Goal: Information Seeking & Learning: Learn about a topic

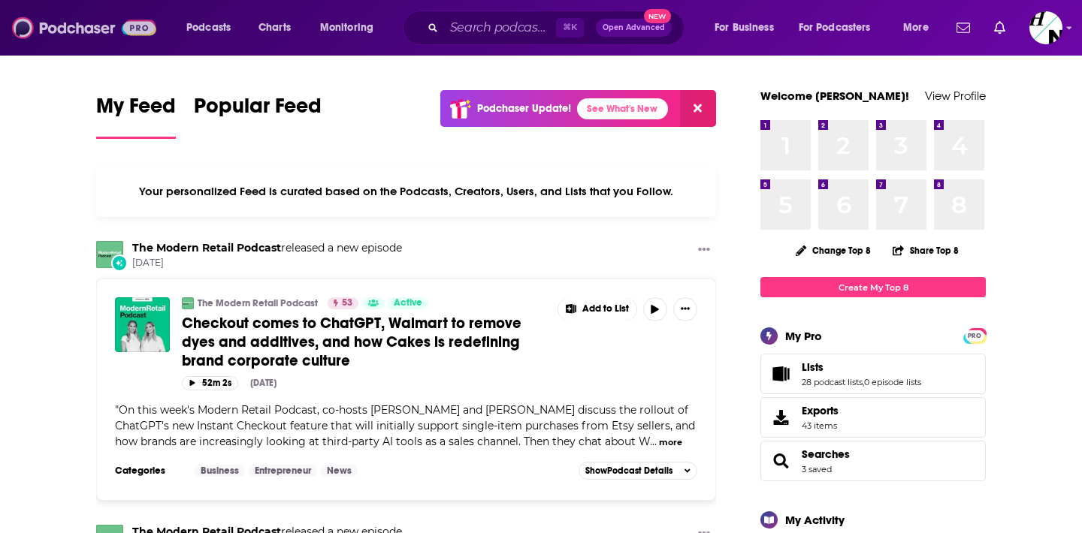
click at [59, 26] on img at bounding box center [84, 28] width 144 height 29
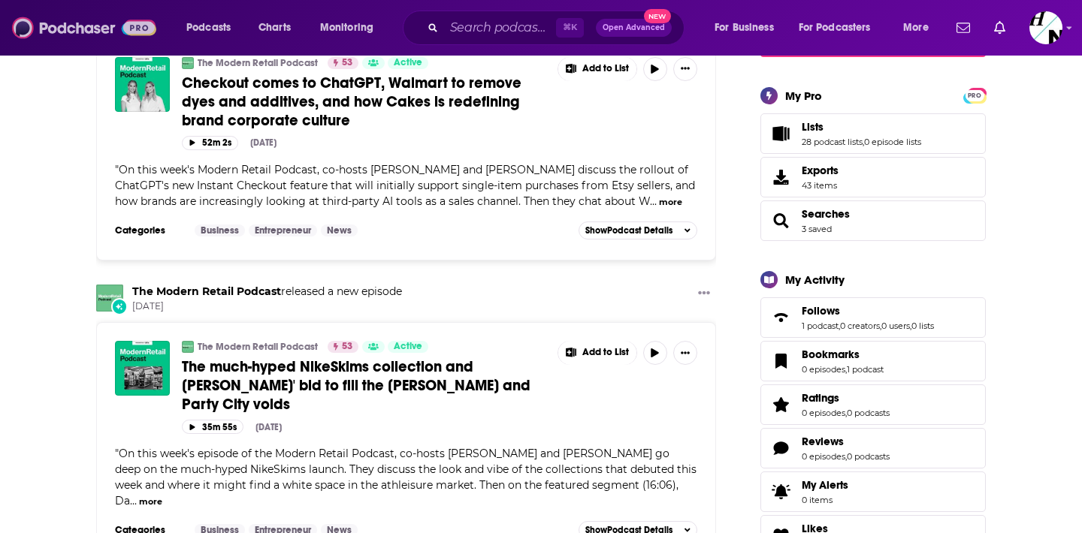
scroll to position [192, 0]
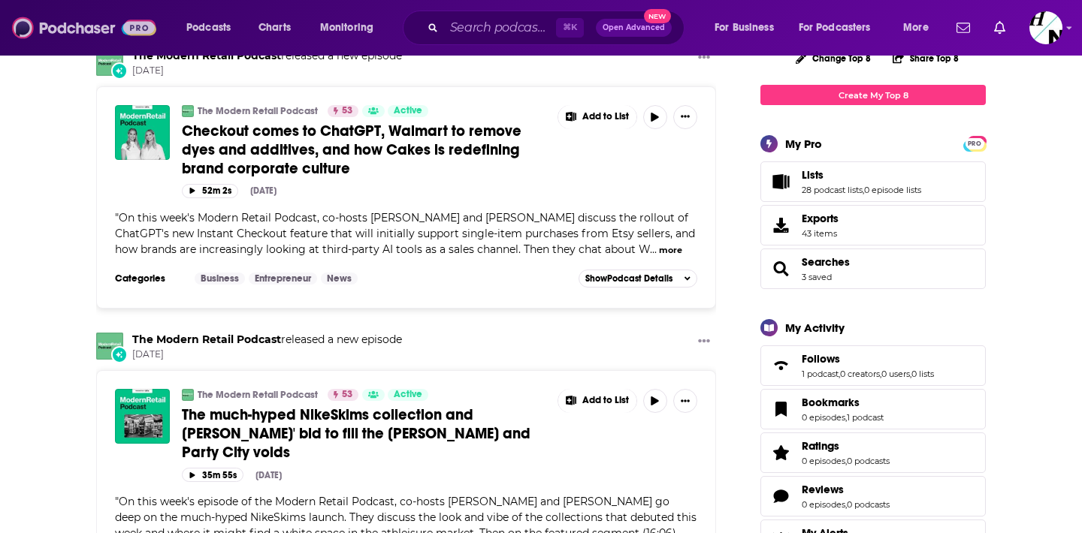
click at [94, 17] on img at bounding box center [84, 28] width 144 height 29
click at [209, 28] on span "Podcasts" at bounding box center [208, 27] width 44 height 21
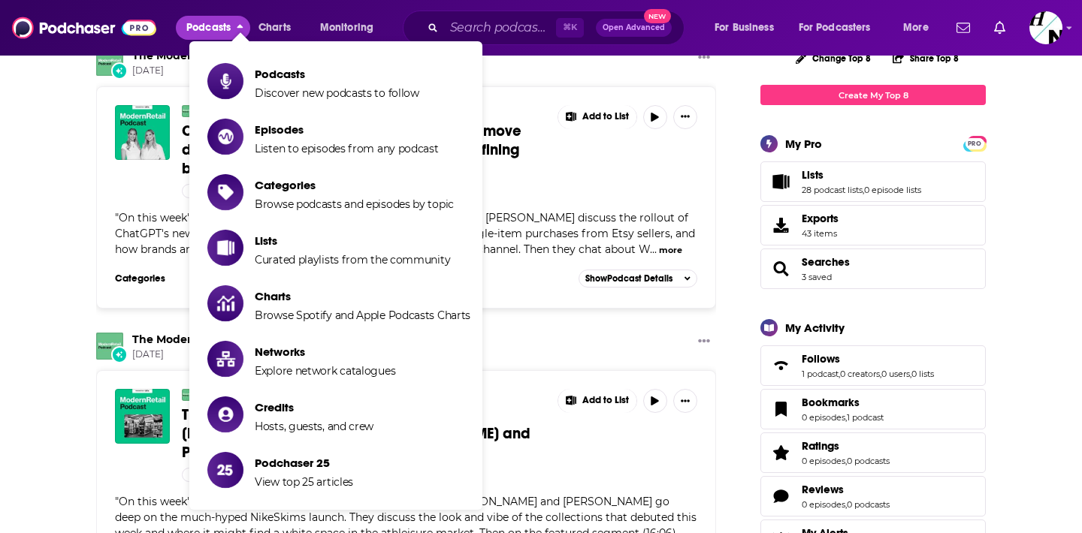
click at [209, 28] on span "Podcasts" at bounding box center [208, 27] width 44 height 21
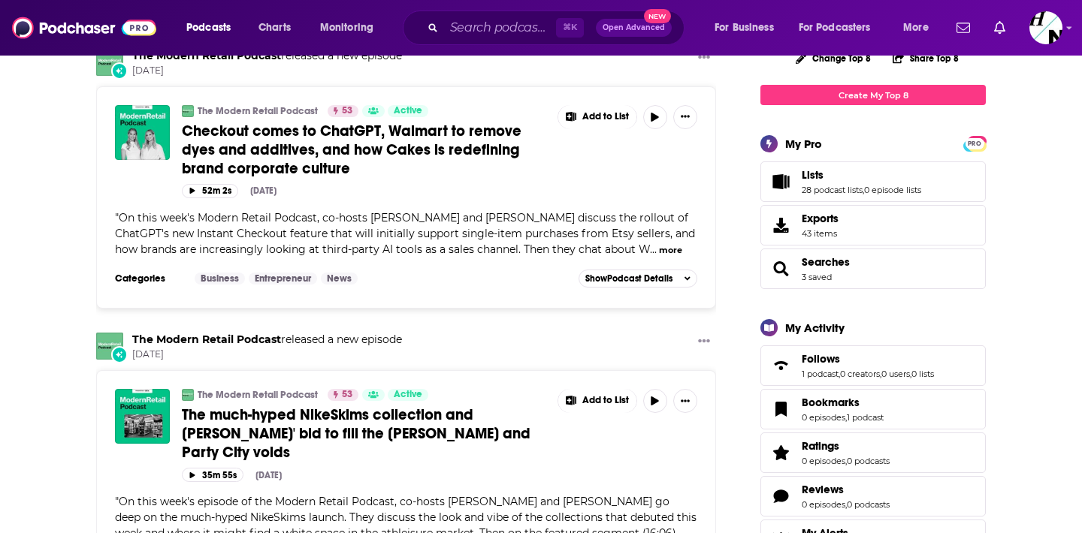
scroll to position [0, 0]
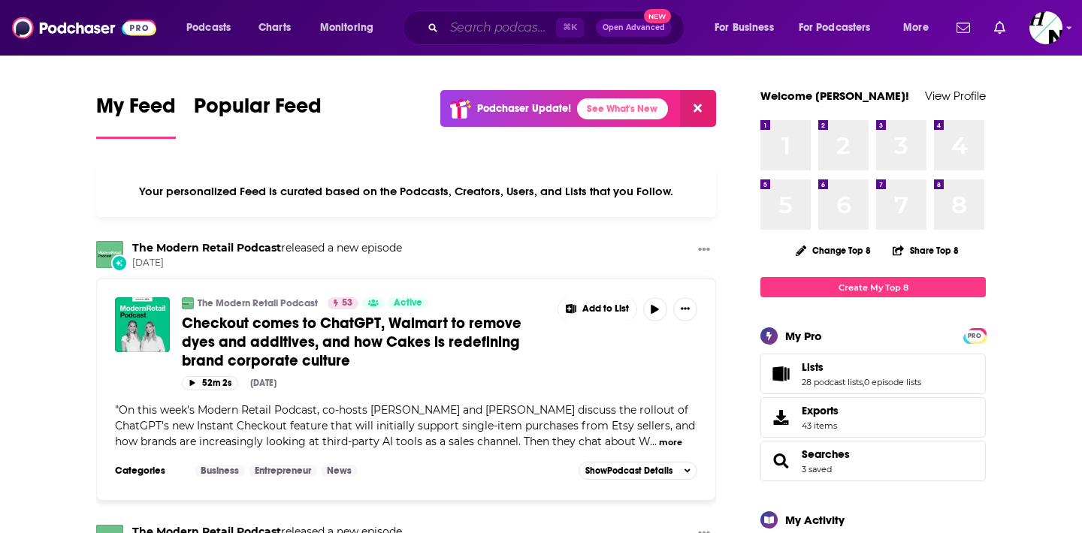
click at [485, 29] on input "Search podcasts, credits, & more..." at bounding box center [500, 28] width 112 height 24
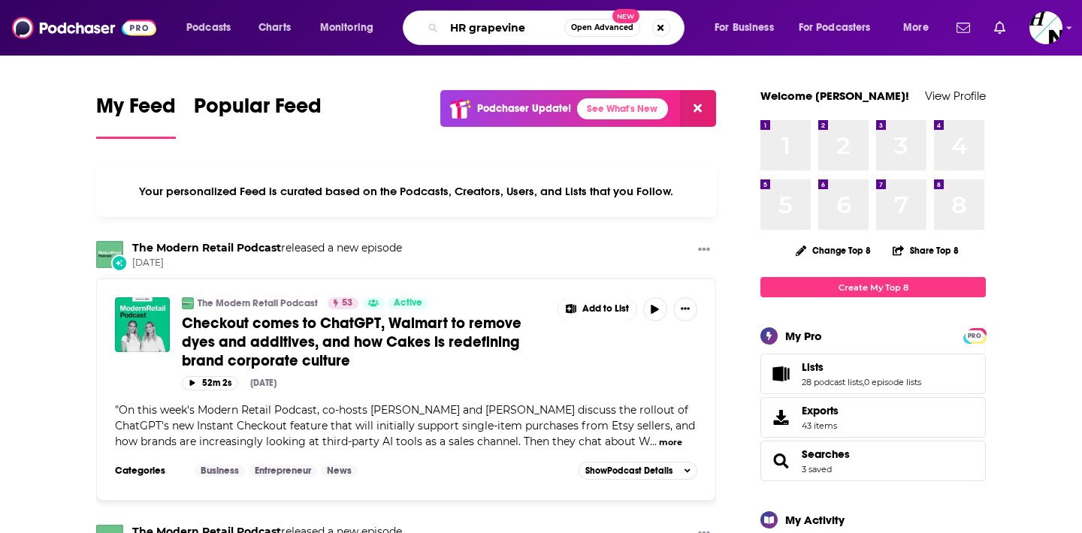
type input "HR grapevine"
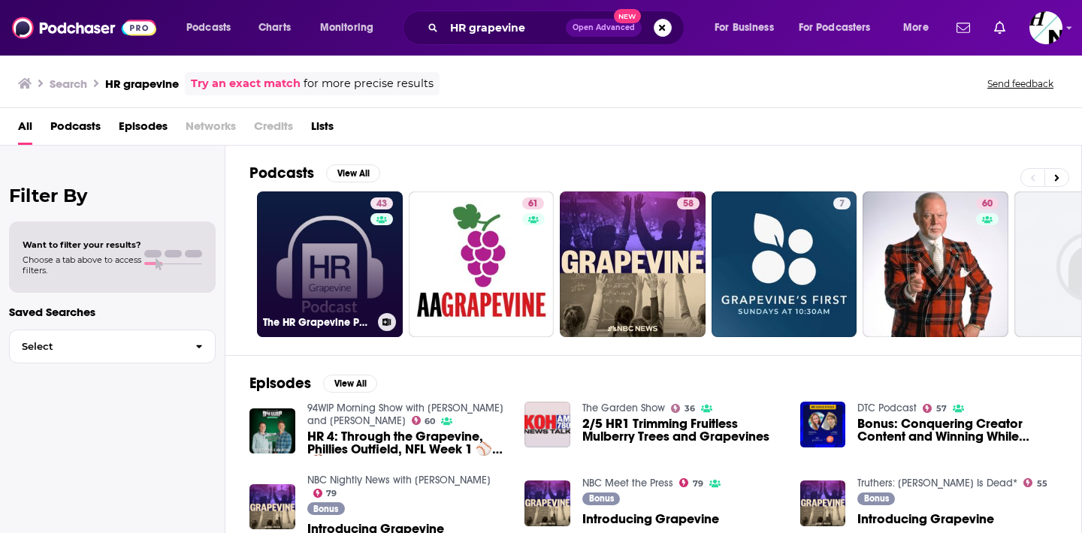
click at [308, 335] on link "43 The HR Grapevine Podcast" at bounding box center [330, 265] width 146 height 146
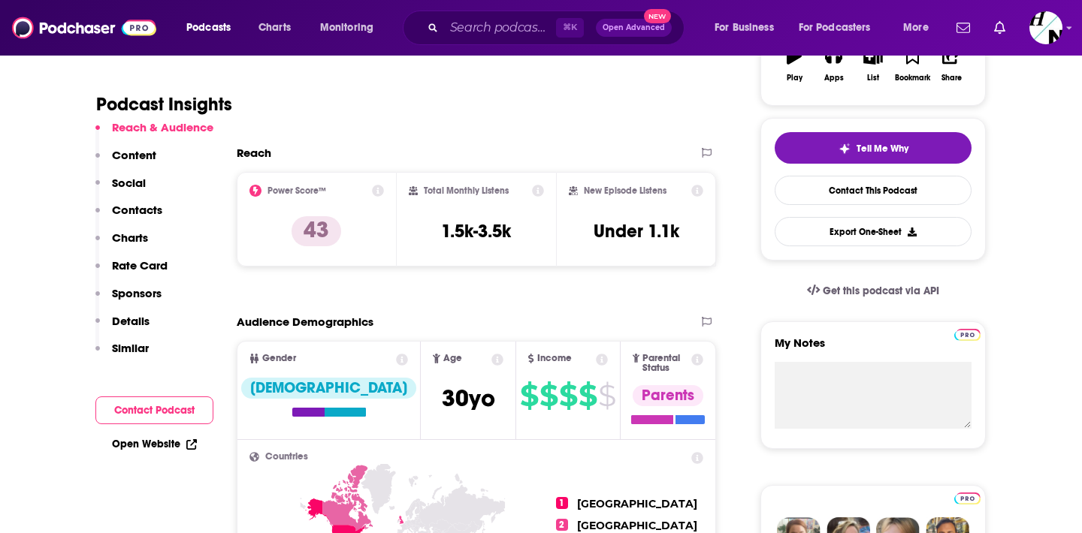
scroll to position [286, 0]
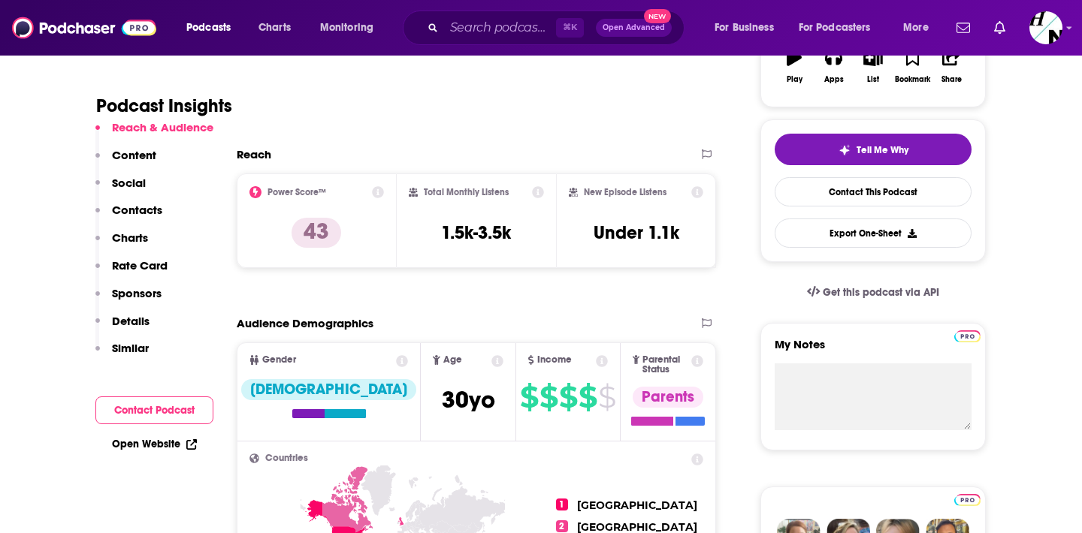
click at [380, 190] on icon at bounding box center [378, 192] width 12 height 12
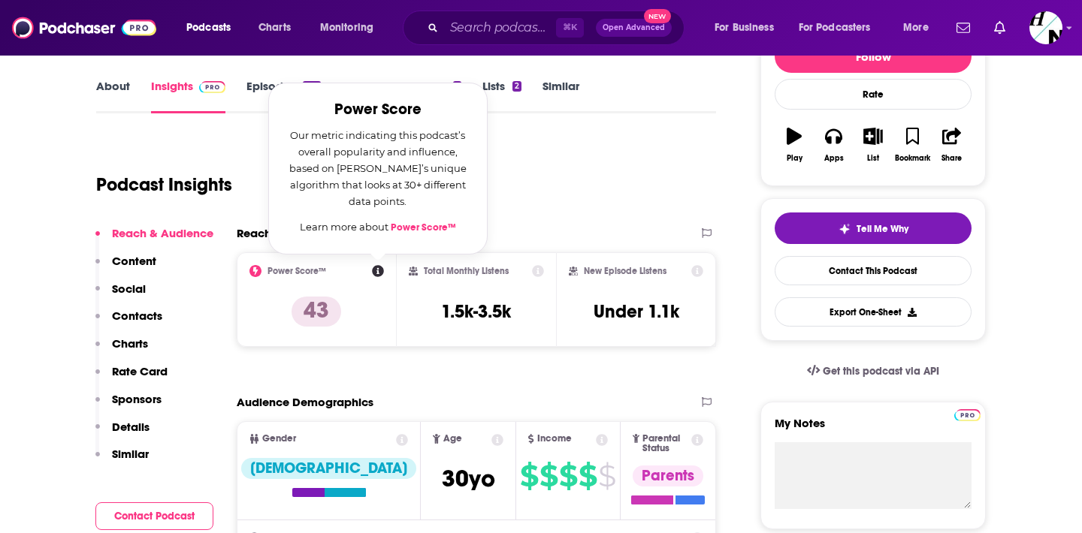
scroll to position [206, 0]
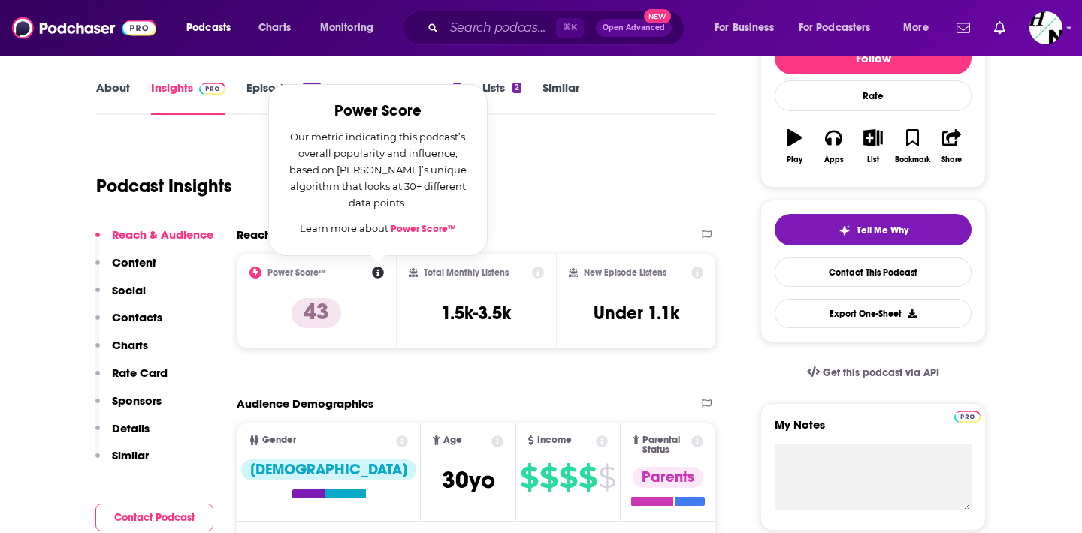
click at [556, 161] on div "Podcast Insights" at bounding box center [400, 177] width 608 height 77
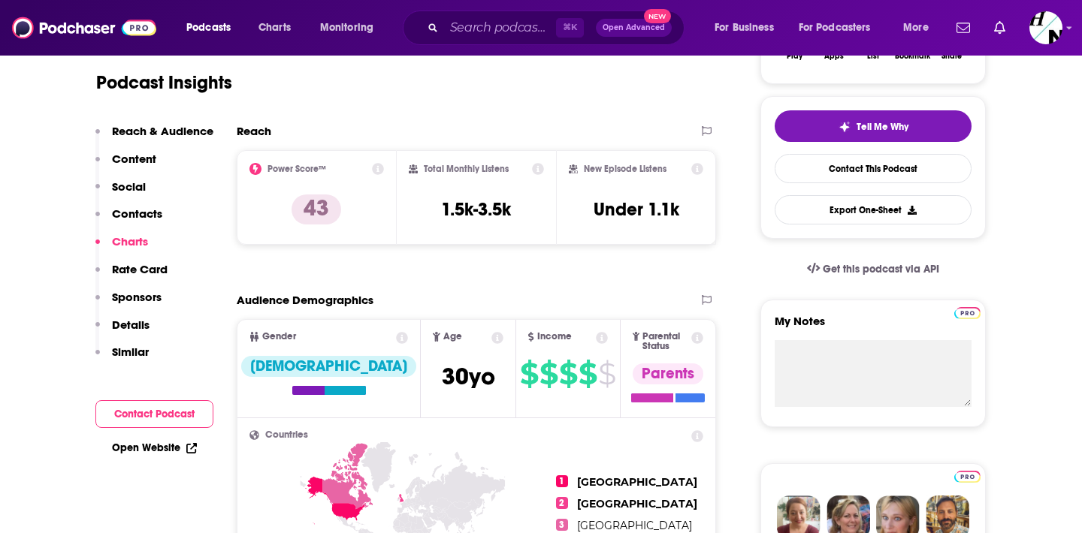
scroll to position [0, 0]
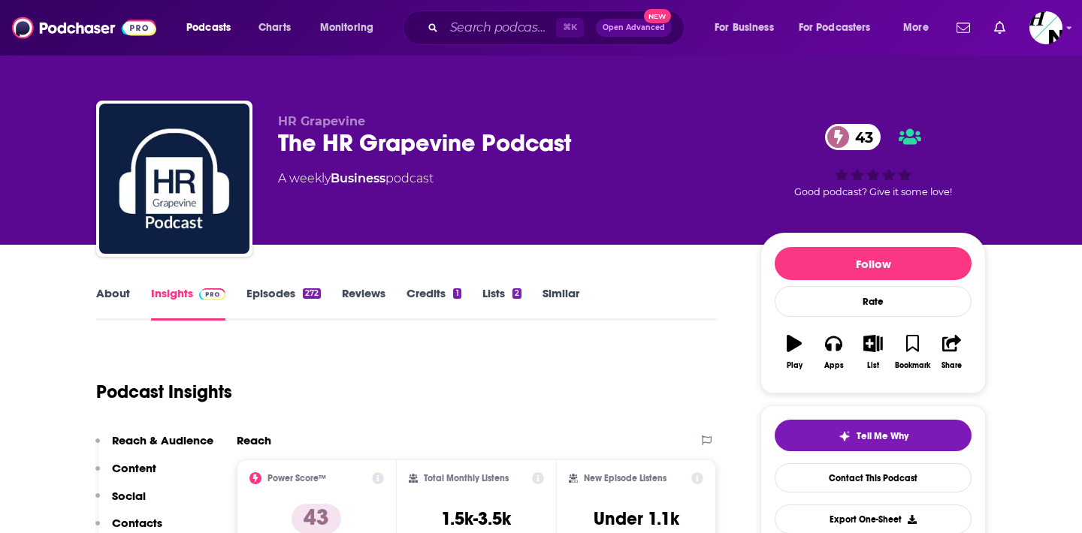
click at [113, 298] on link "About" at bounding box center [113, 303] width 34 height 35
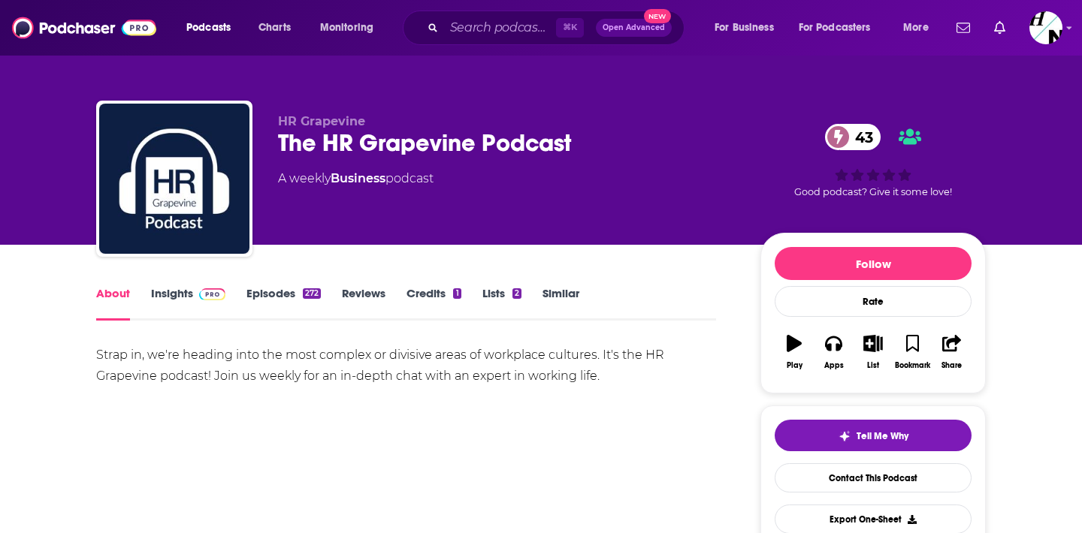
click at [280, 306] on link "Episodes 272" at bounding box center [283, 303] width 74 height 35
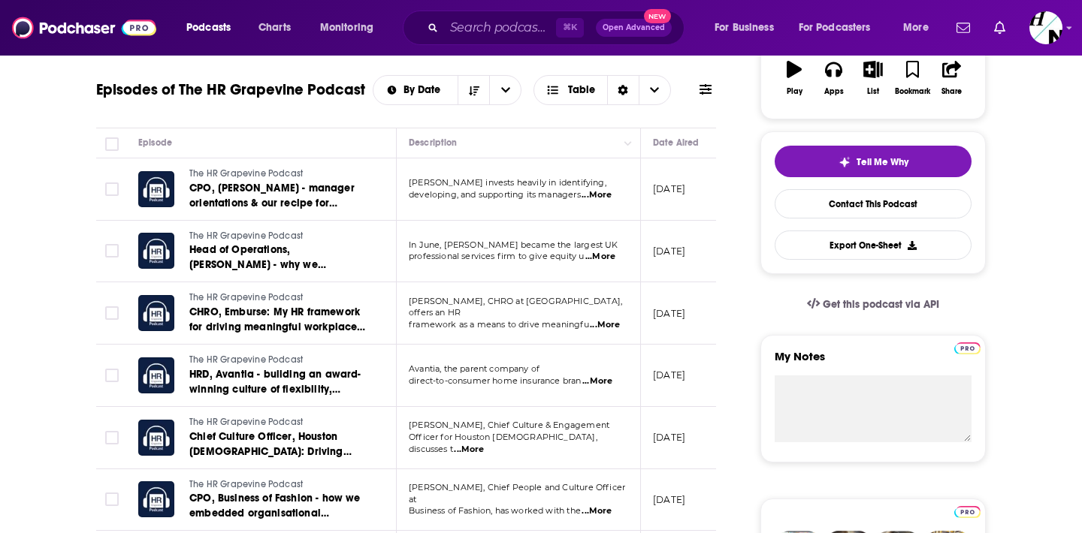
scroll to position [279, 0]
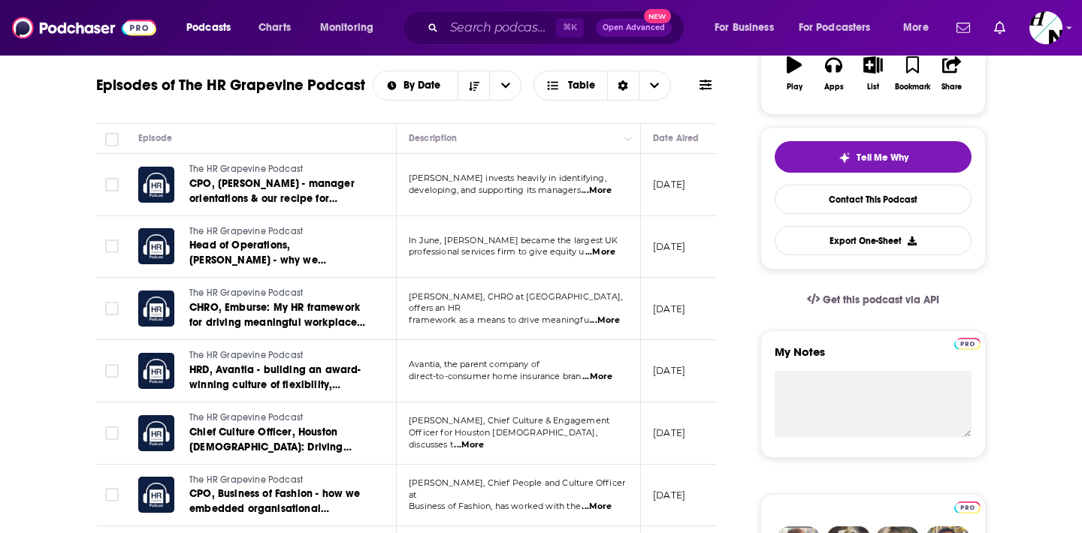
click at [600, 190] on span "...More" at bounding box center [596, 191] width 30 height 12
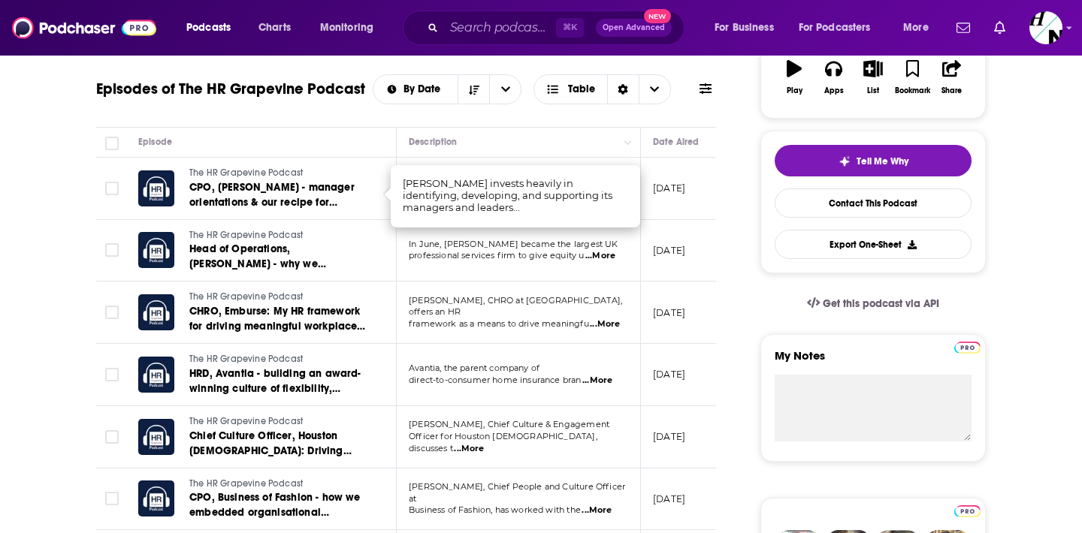
scroll to position [0, 0]
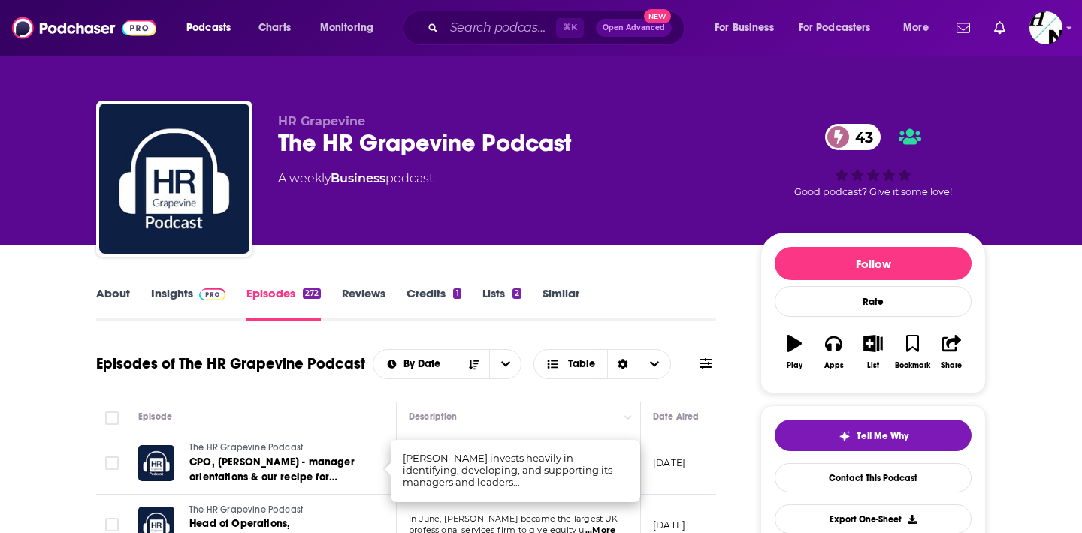
click at [113, 294] on link "About" at bounding box center [113, 303] width 34 height 35
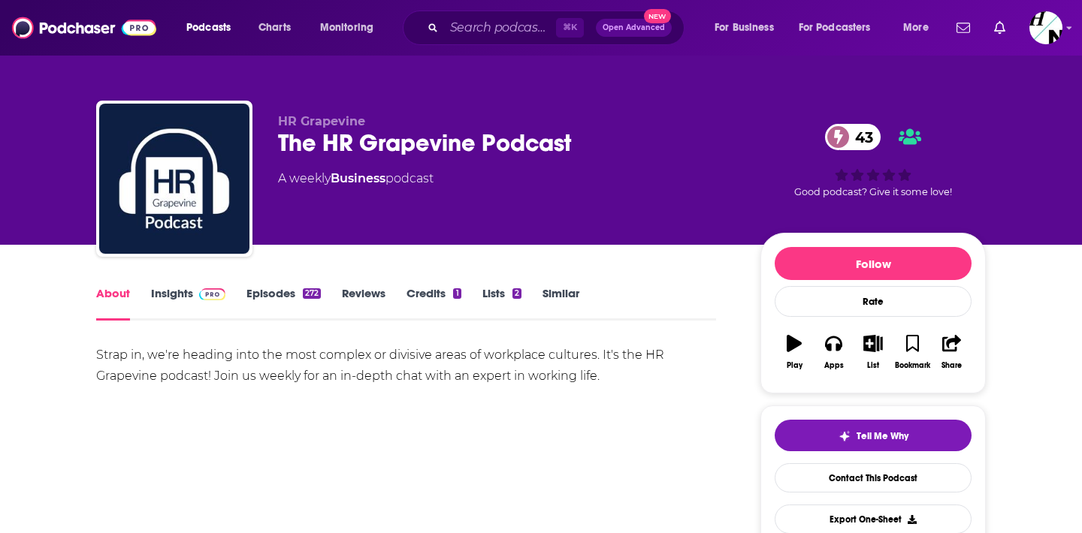
click at [584, 133] on div "The HR Grapevine Podcast 43" at bounding box center [507, 142] width 458 height 29
click at [285, 288] on link "Episodes 272" at bounding box center [283, 303] width 74 height 35
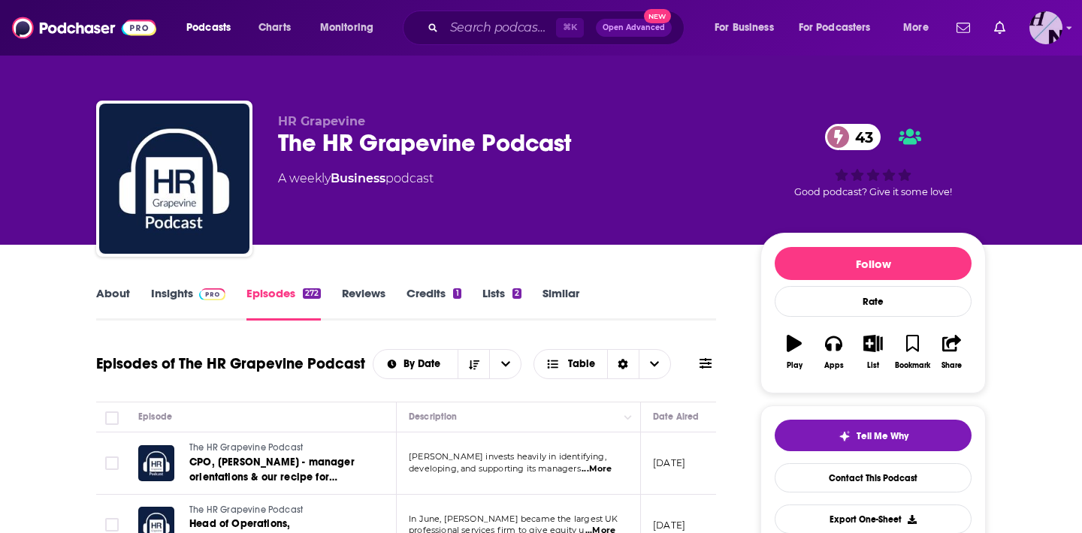
click at [1051, 17] on img "Logged in as HardNumber5" at bounding box center [1045, 27] width 33 height 33
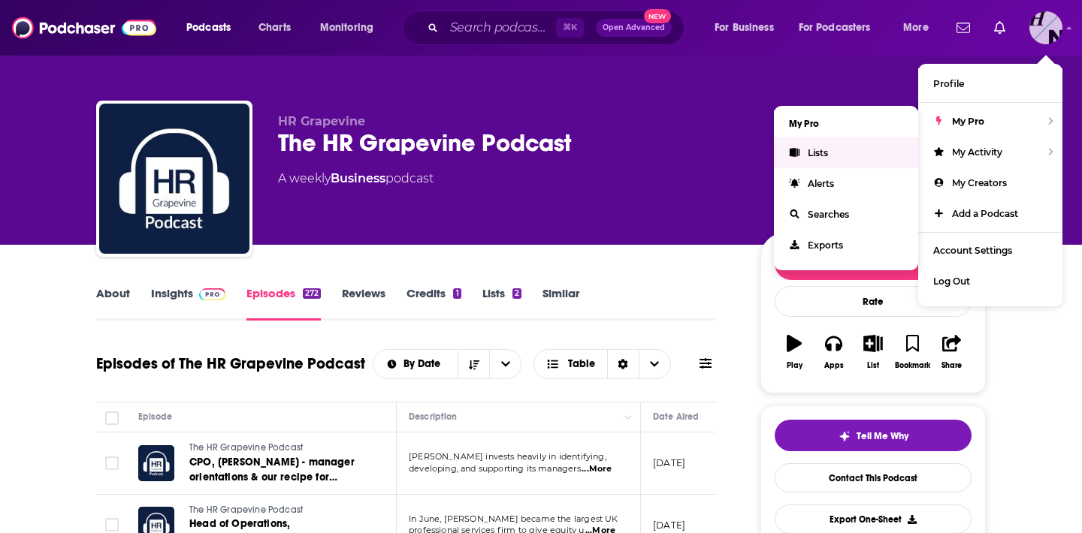
click at [883, 142] on link "Lists" at bounding box center [846, 152] width 144 height 31
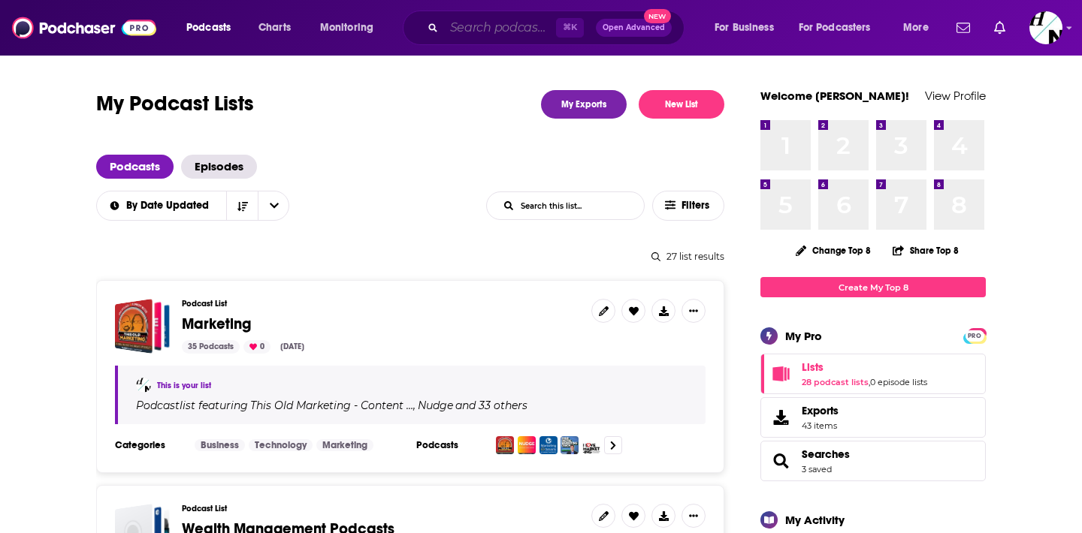
click at [445, 26] on input "Search podcasts, credits, & more..." at bounding box center [500, 28] width 112 height 24
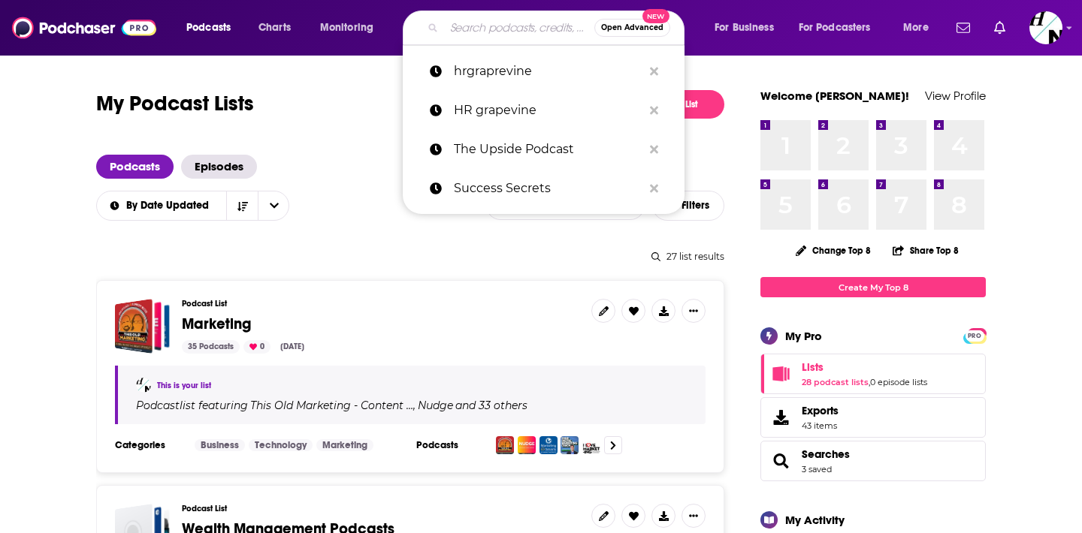
click at [542, 34] on input "Search podcasts, credits, & more..." at bounding box center [519, 28] width 150 height 24
click at [627, 26] on span "Open Advanced" at bounding box center [632, 28] width 62 height 8
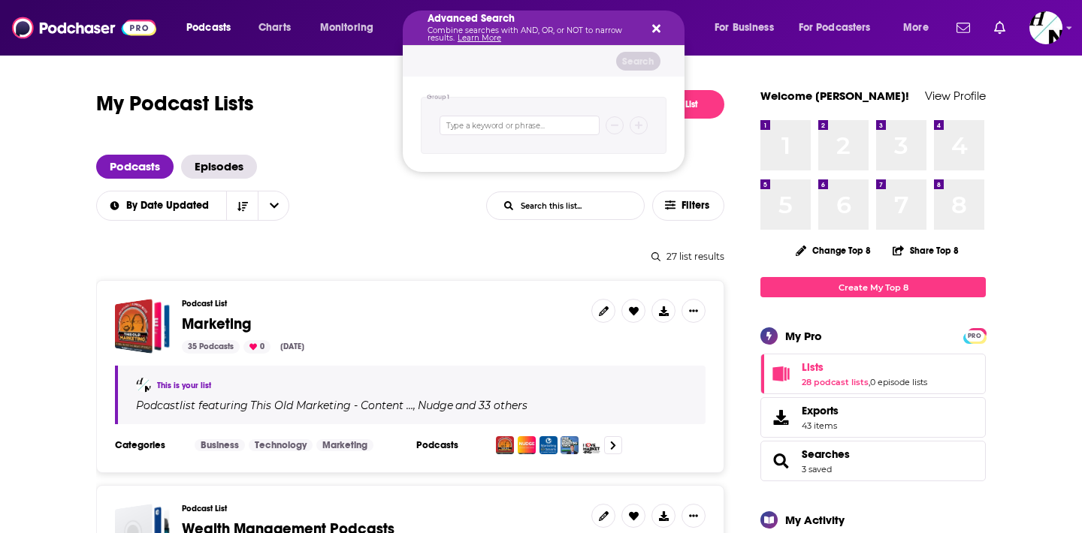
click at [652, 29] on icon "Search podcasts, credits, & more..." at bounding box center [656, 29] width 8 height 12
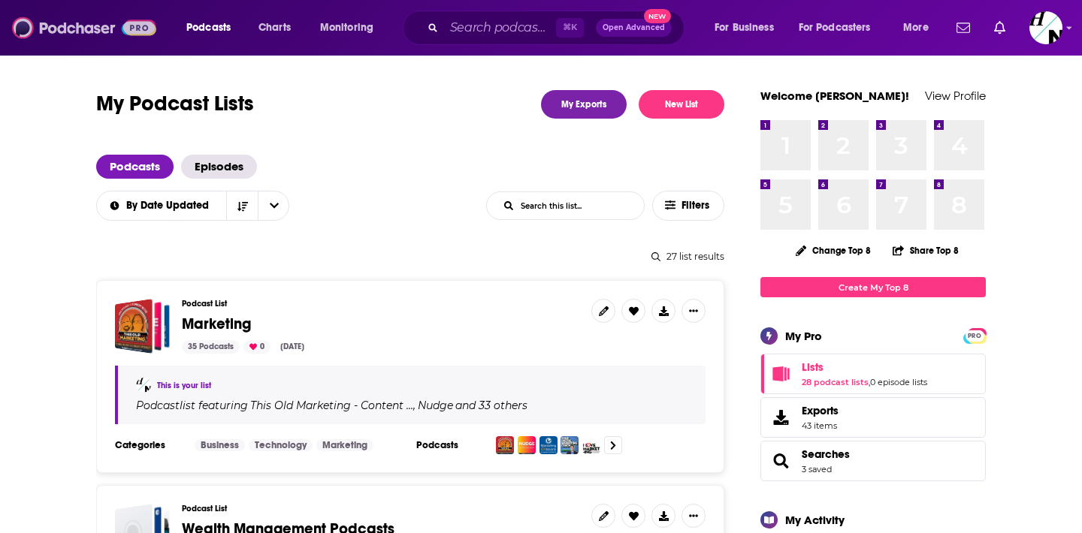
click at [63, 17] on img at bounding box center [84, 28] width 144 height 29
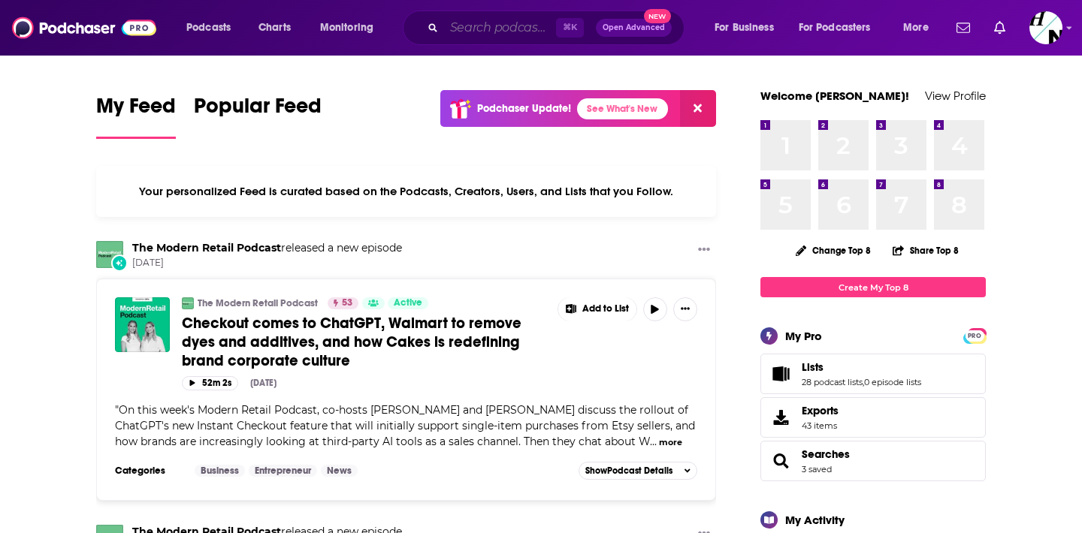
click at [503, 20] on input "Search podcasts, credits, & more..." at bounding box center [500, 28] width 112 height 24
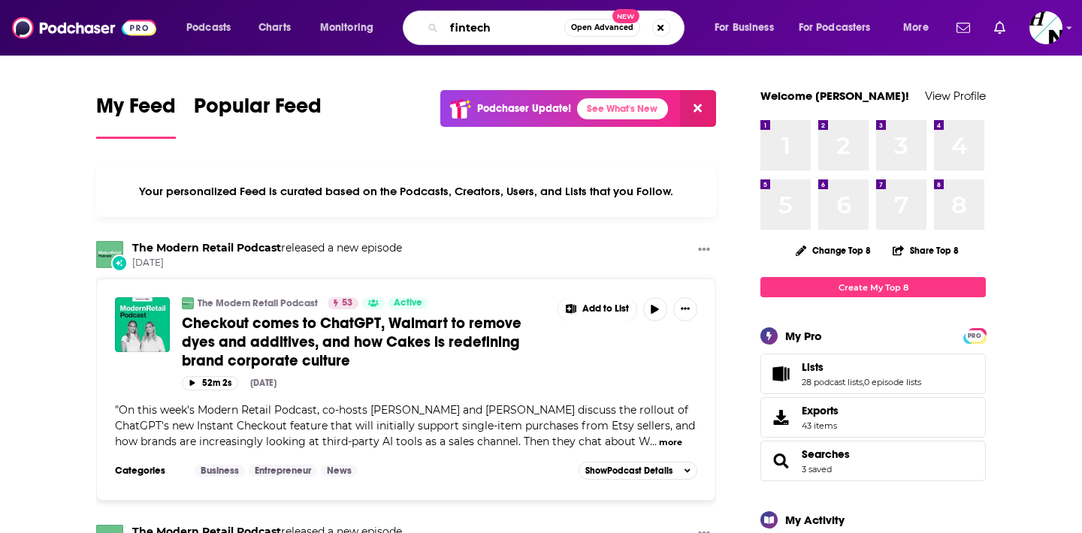
type input "fintech"
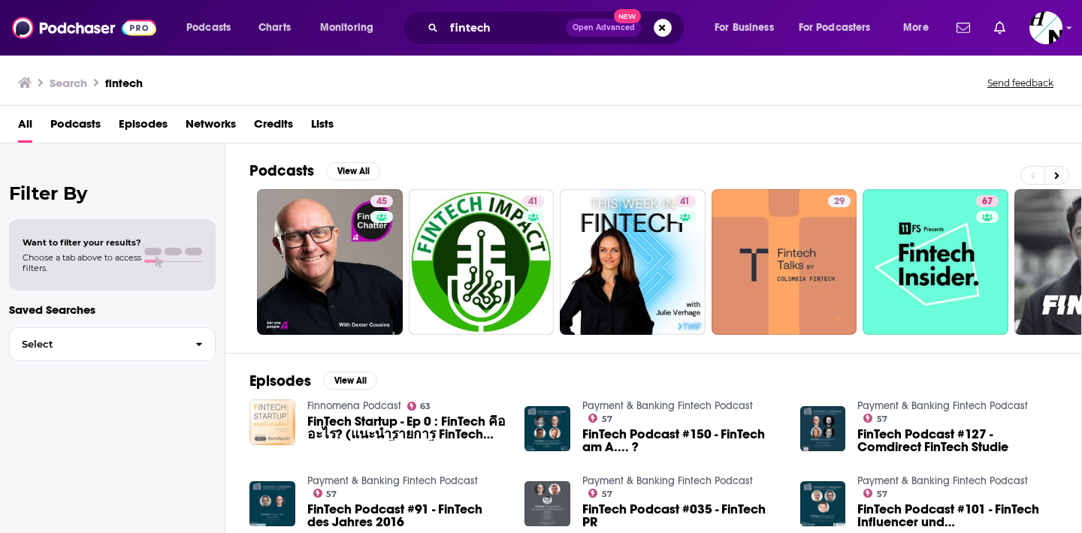
click at [128, 254] on span "Choose a tab above to access filters." at bounding box center [82, 262] width 119 height 21
click at [60, 125] on span "Podcasts" at bounding box center [75, 127] width 50 height 31
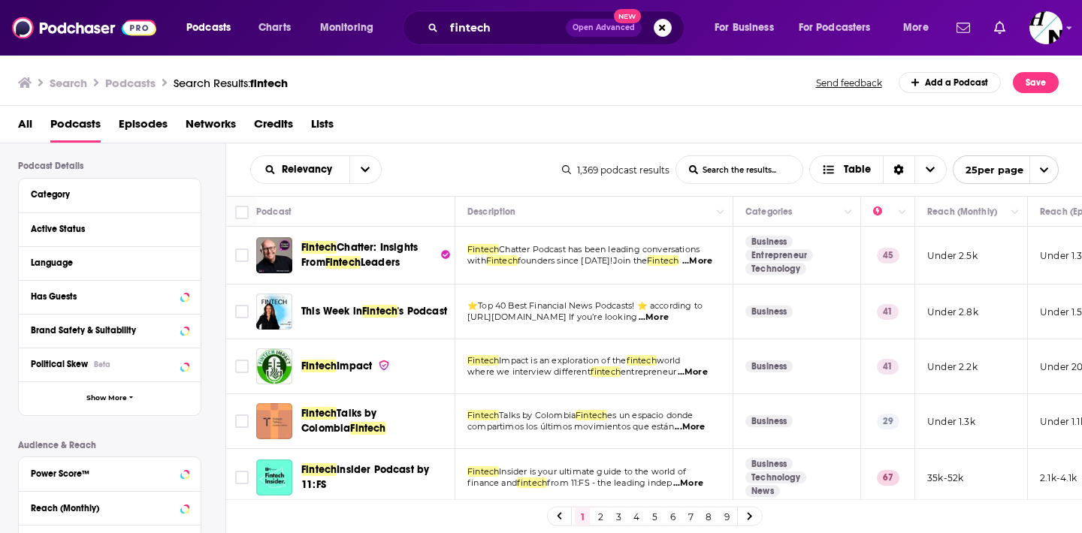
scroll to position [377, 0]
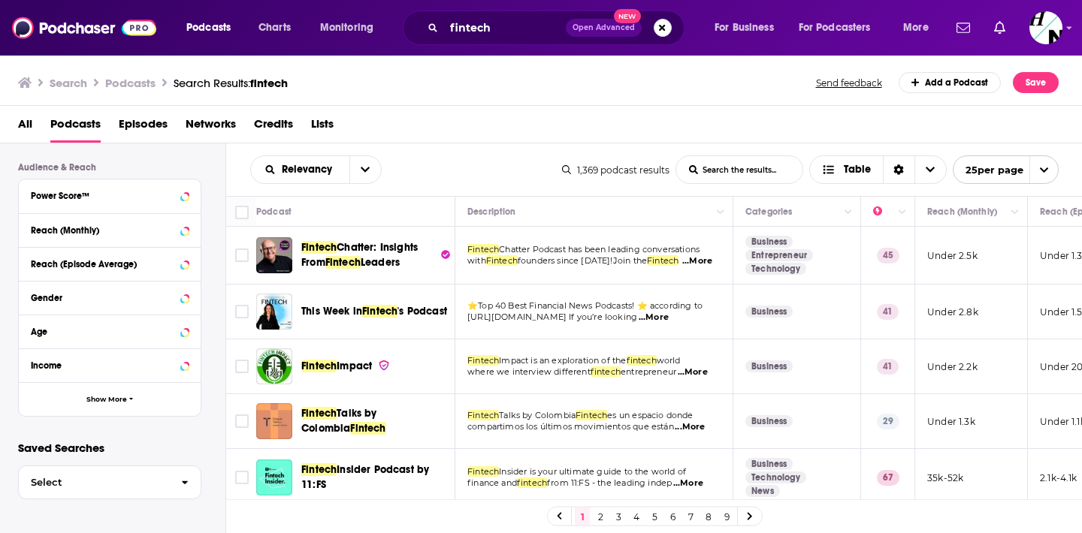
click at [189, 193] on div "Power Score™" at bounding box center [110, 197] width 182 height 34
click at [184, 193] on icon at bounding box center [185, 195] width 8 height 12
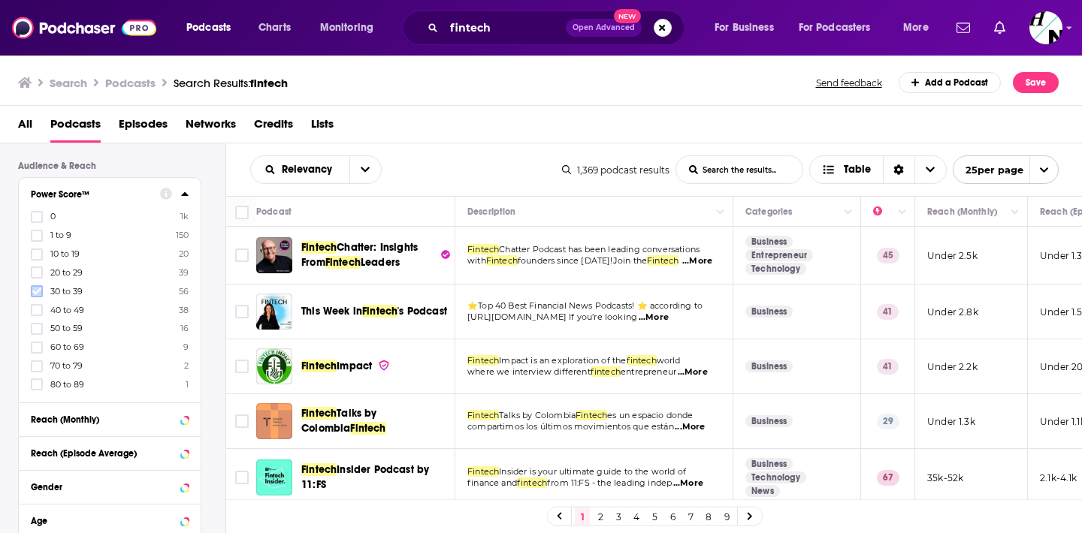
click at [37, 291] on icon at bounding box center [36, 291] width 9 height 7
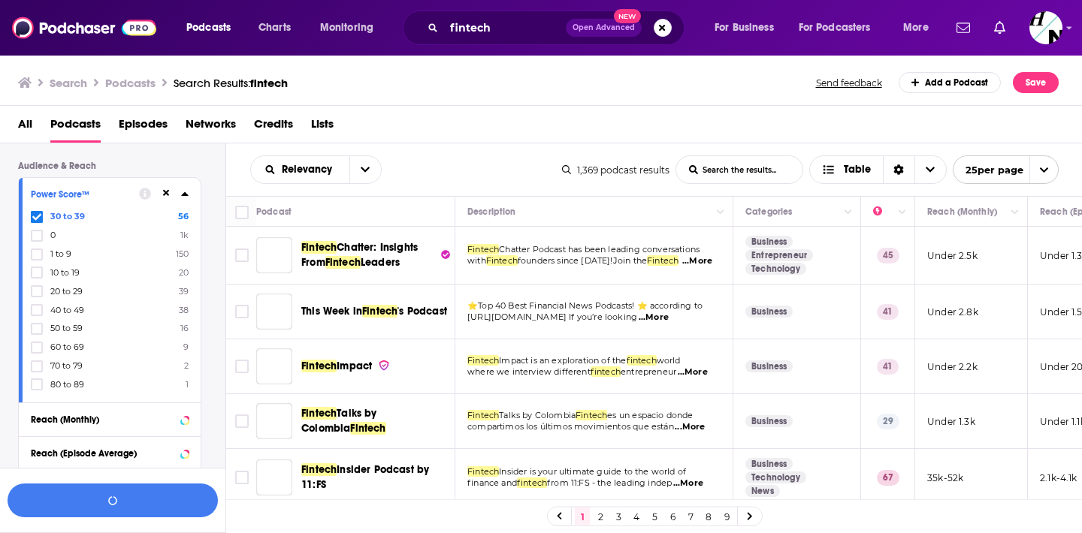
scroll to position [414, 0]
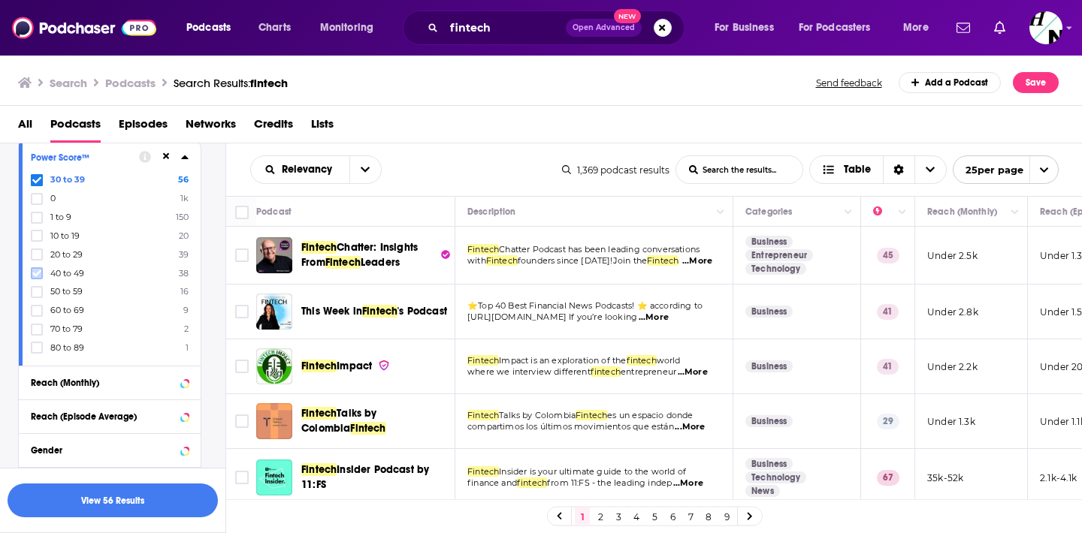
click at [35, 276] on icon at bounding box center [36, 273] width 9 height 9
click at [41, 288] on icon at bounding box center [36, 291] width 9 height 7
click at [36, 305] on label at bounding box center [37, 311] width 12 height 12
click at [35, 176] on span at bounding box center [37, 180] width 12 height 12
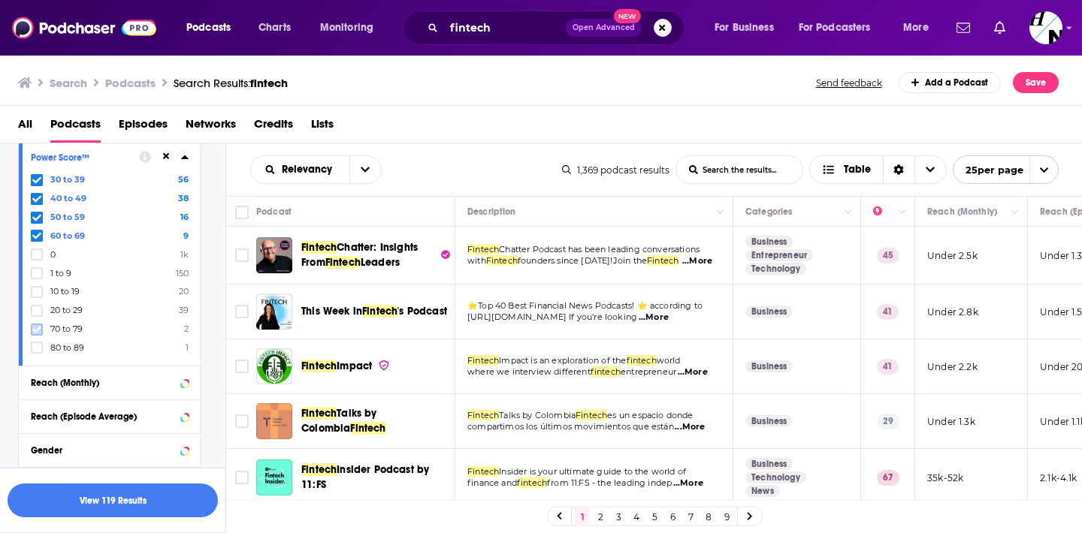
click at [35, 328] on icon at bounding box center [36, 329] width 9 height 7
click at [41, 343] on icon at bounding box center [36, 347] width 9 height 9
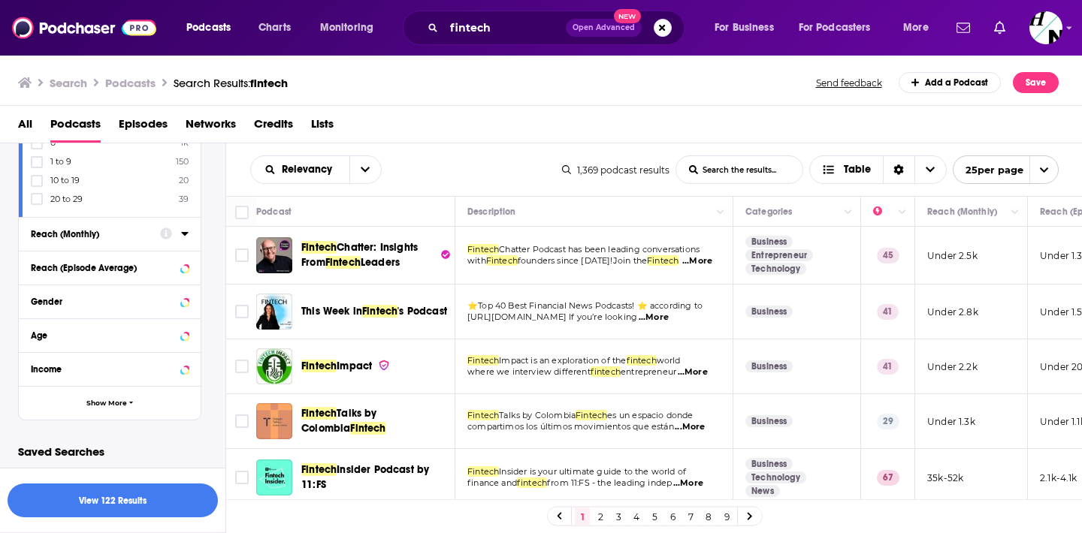
scroll to position [565, 0]
click at [104, 390] on button "Show More" at bounding box center [110, 401] width 182 height 34
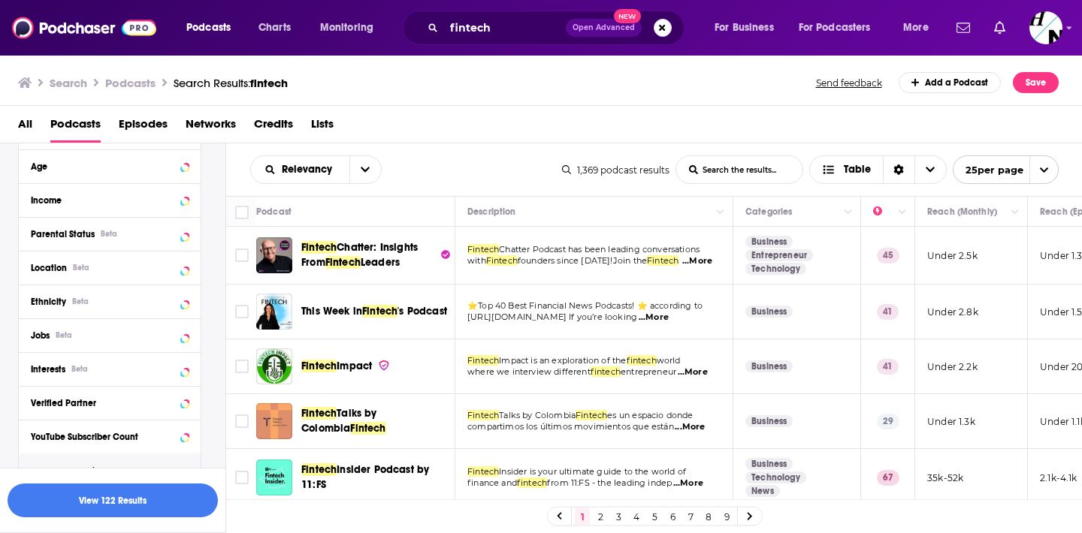
scroll to position [769, 0]
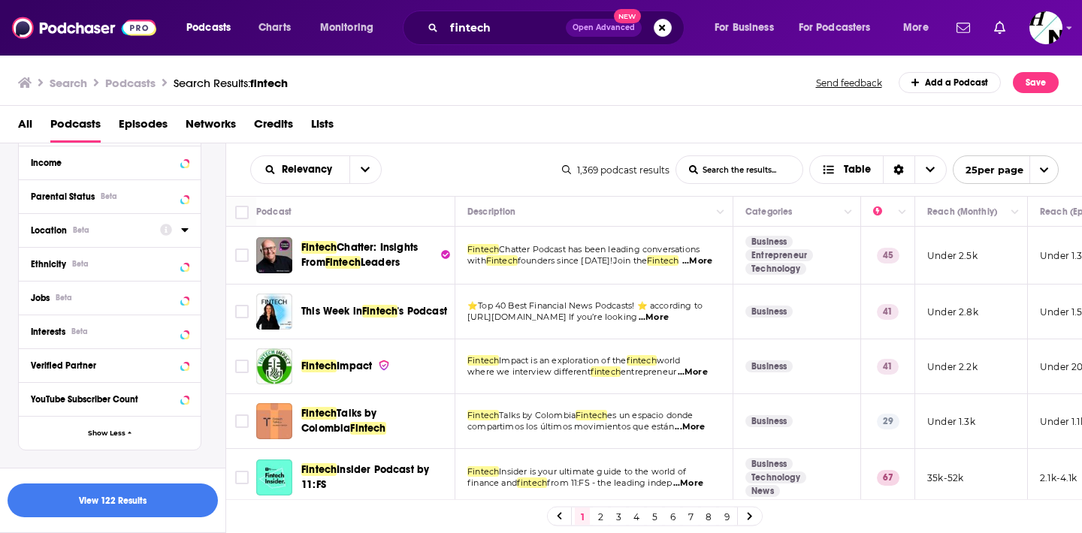
click at [187, 225] on icon at bounding box center [185, 230] width 8 height 12
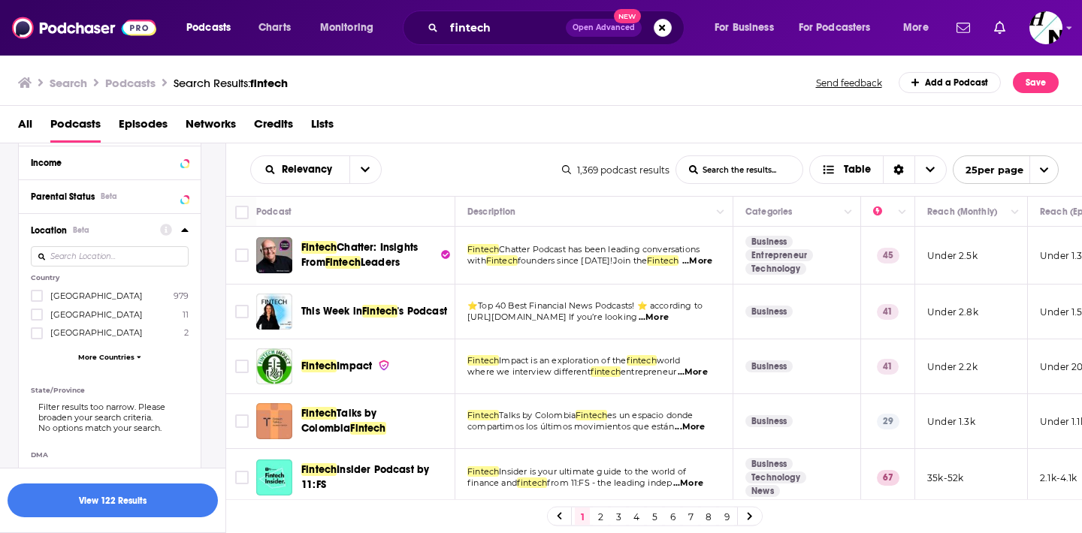
click at [160, 250] on input at bounding box center [110, 256] width 158 height 20
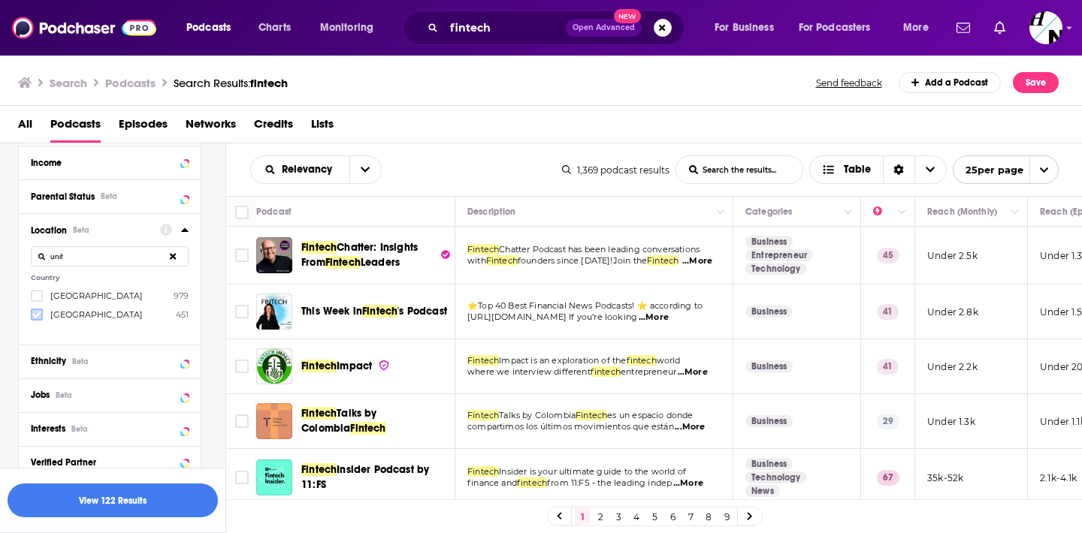
type input "unit"
click at [38, 313] on icon at bounding box center [36, 315] width 9 height 7
click at [465, 170] on div "Relevancy List Search Input Search the results... Table" at bounding box center [406, 170] width 312 height 29
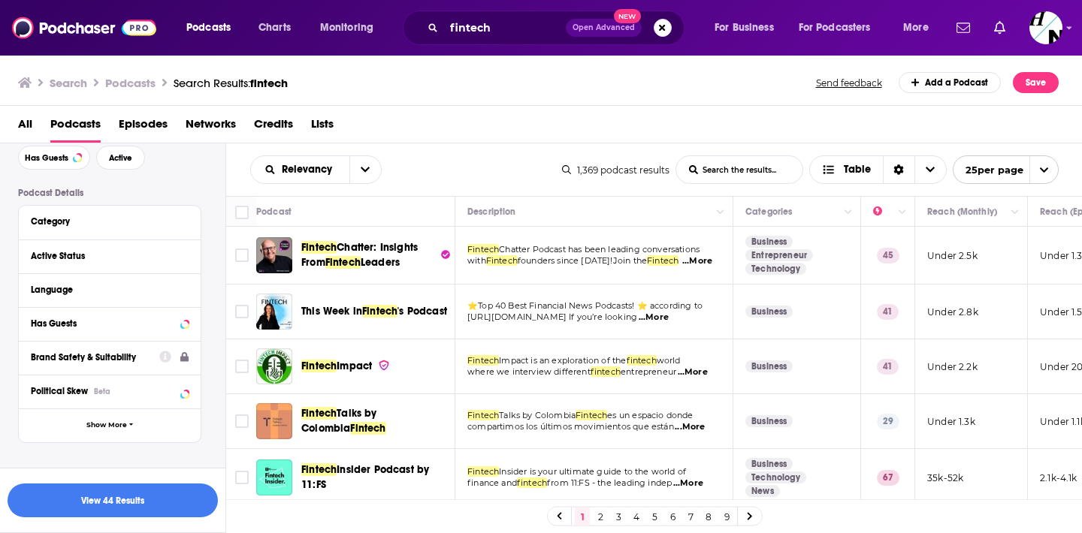
scroll to position [0, 0]
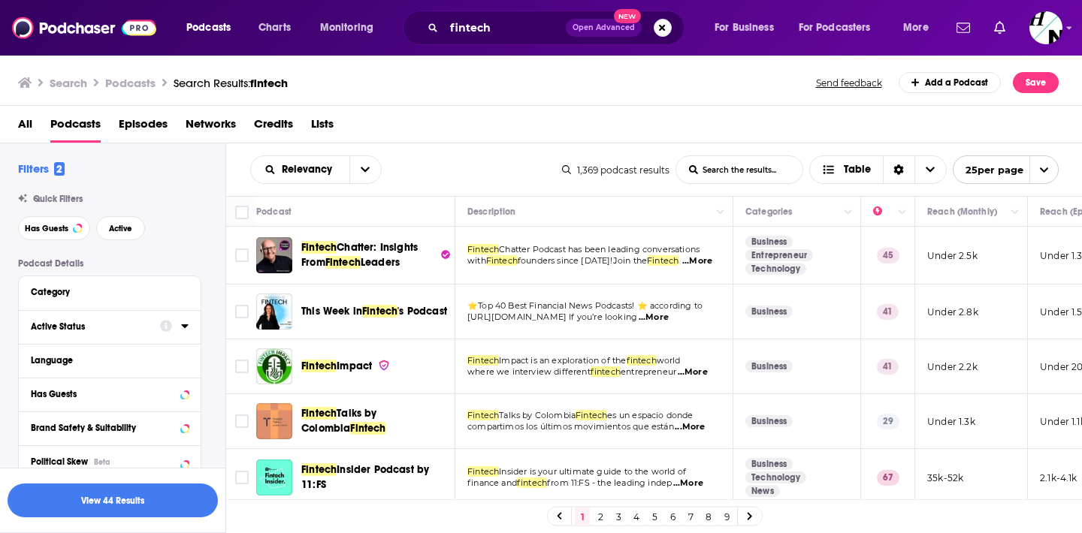
click at [183, 326] on icon at bounding box center [185, 326] width 8 height 12
click at [162, 364] on span "All" at bounding box center [102, 355] width 140 height 20
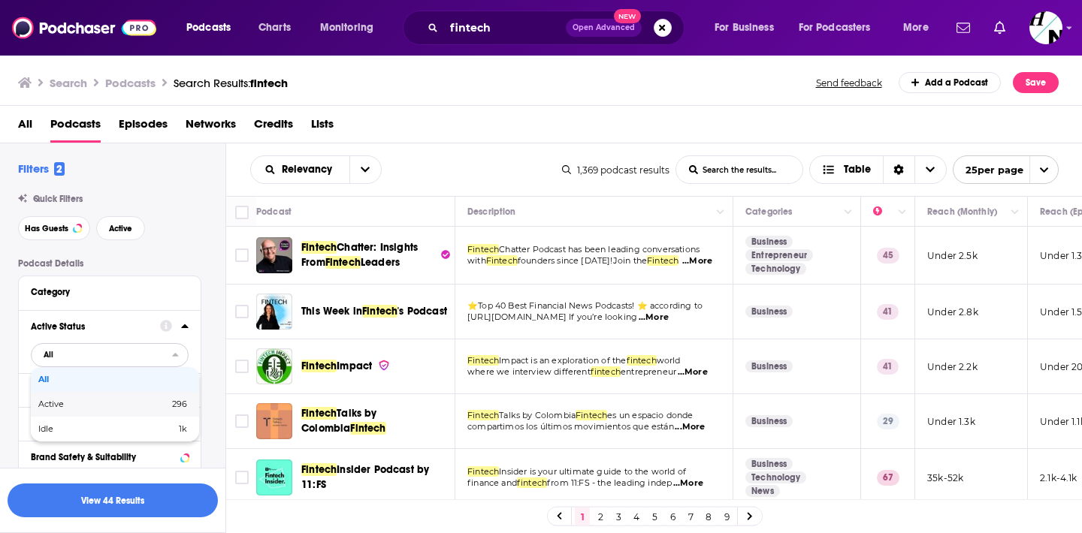
click at [141, 394] on div "Active 296" at bounding box center [115, 404] width 168 height 25
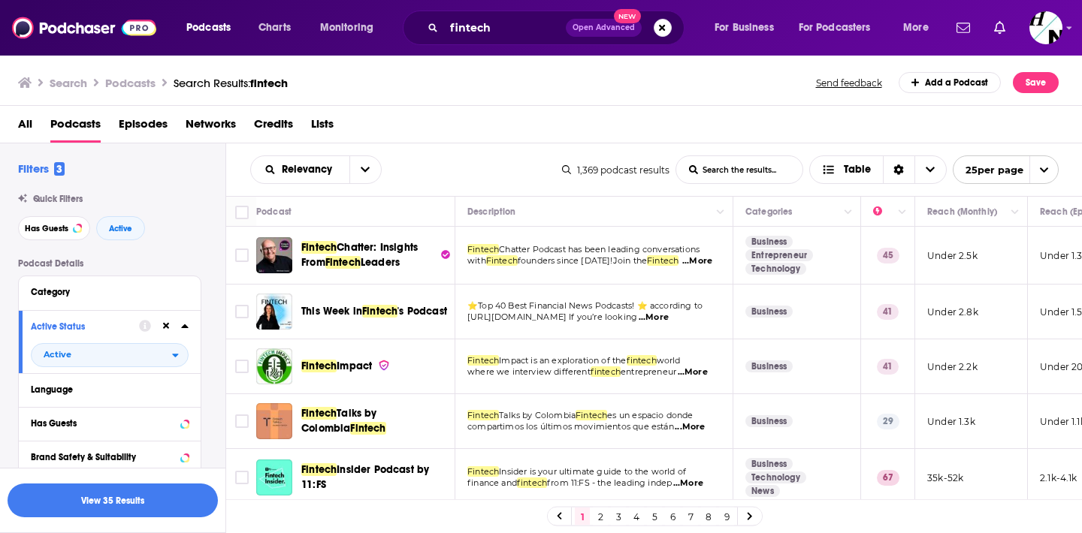
click at [510, 127] on div "All Podcasts Episodes Networks Credits Lists" at bounding box center [544, 127] width 1052 height 31
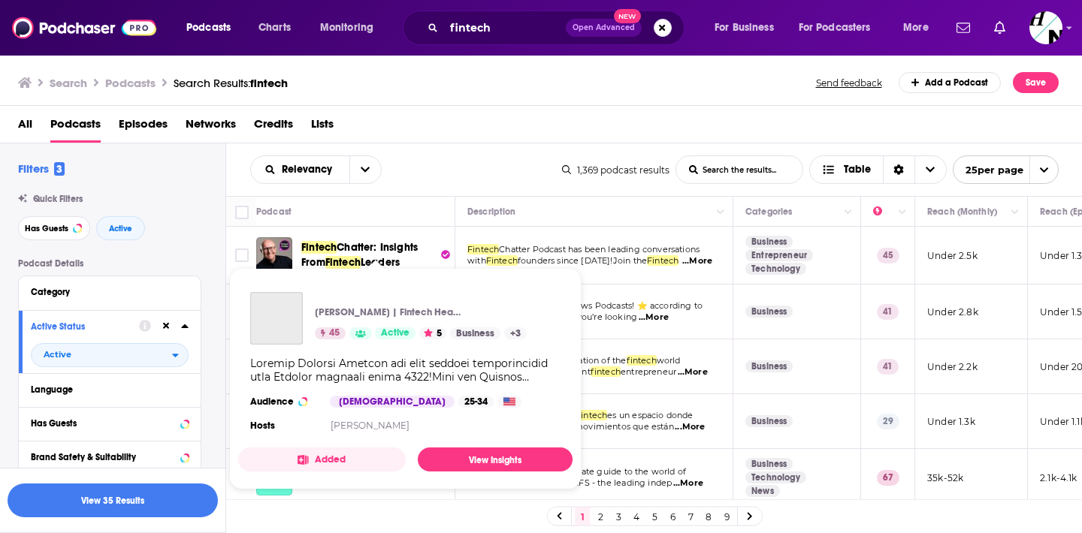
click at [365, 254] on span "Chatter: Insights From" at bounding box center [359, 255] width 116 height 28
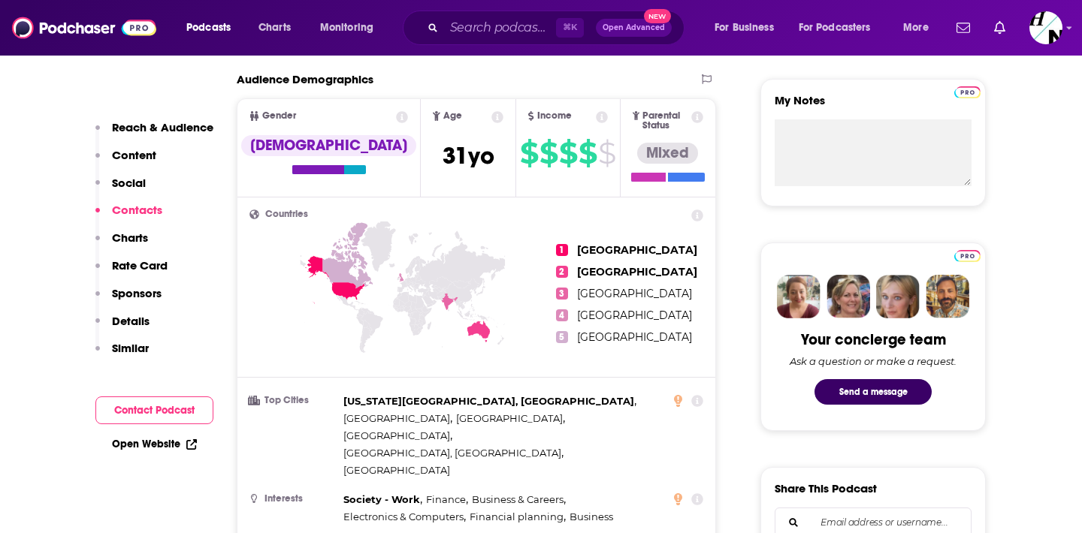
scroll to position [1255, 0]
